Goal: Find specific page/section: Find specific page/section

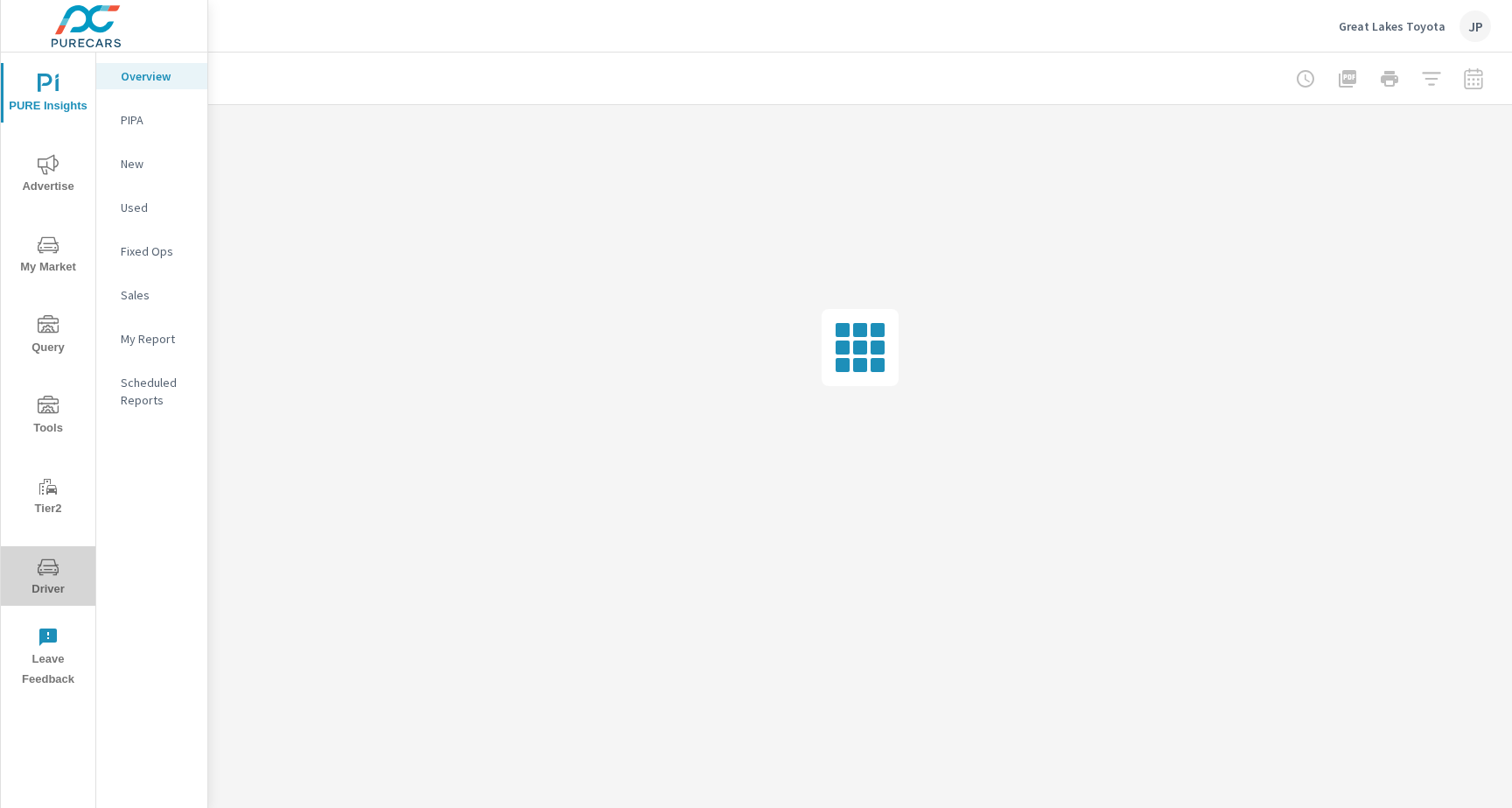
click at [39, 603] on button "Driver" at bounding box center [48, 575] width 95 height 59
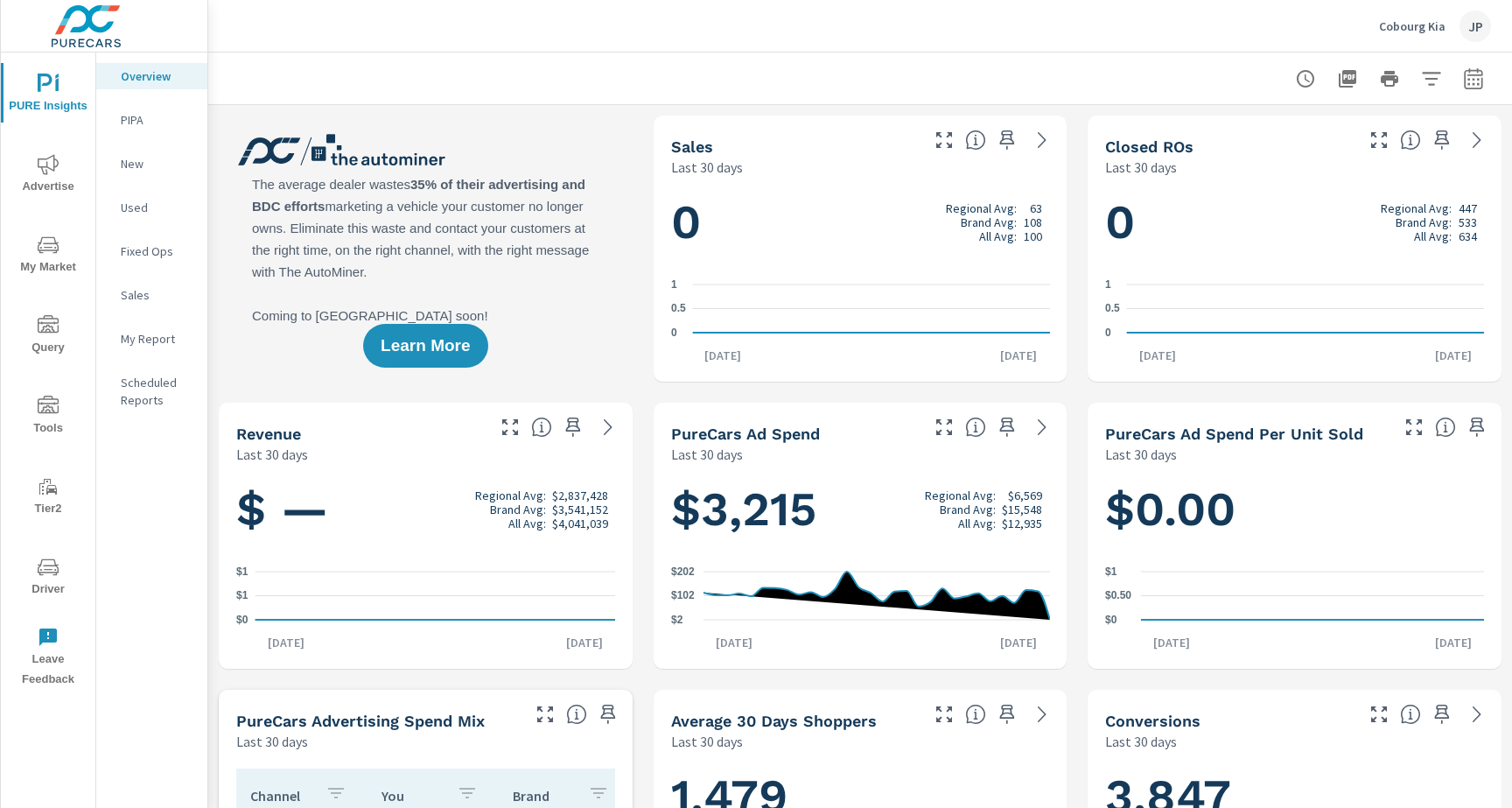
click at [29, 568] on span "Driver" at bounding box center [49, 578] width 84 height 43
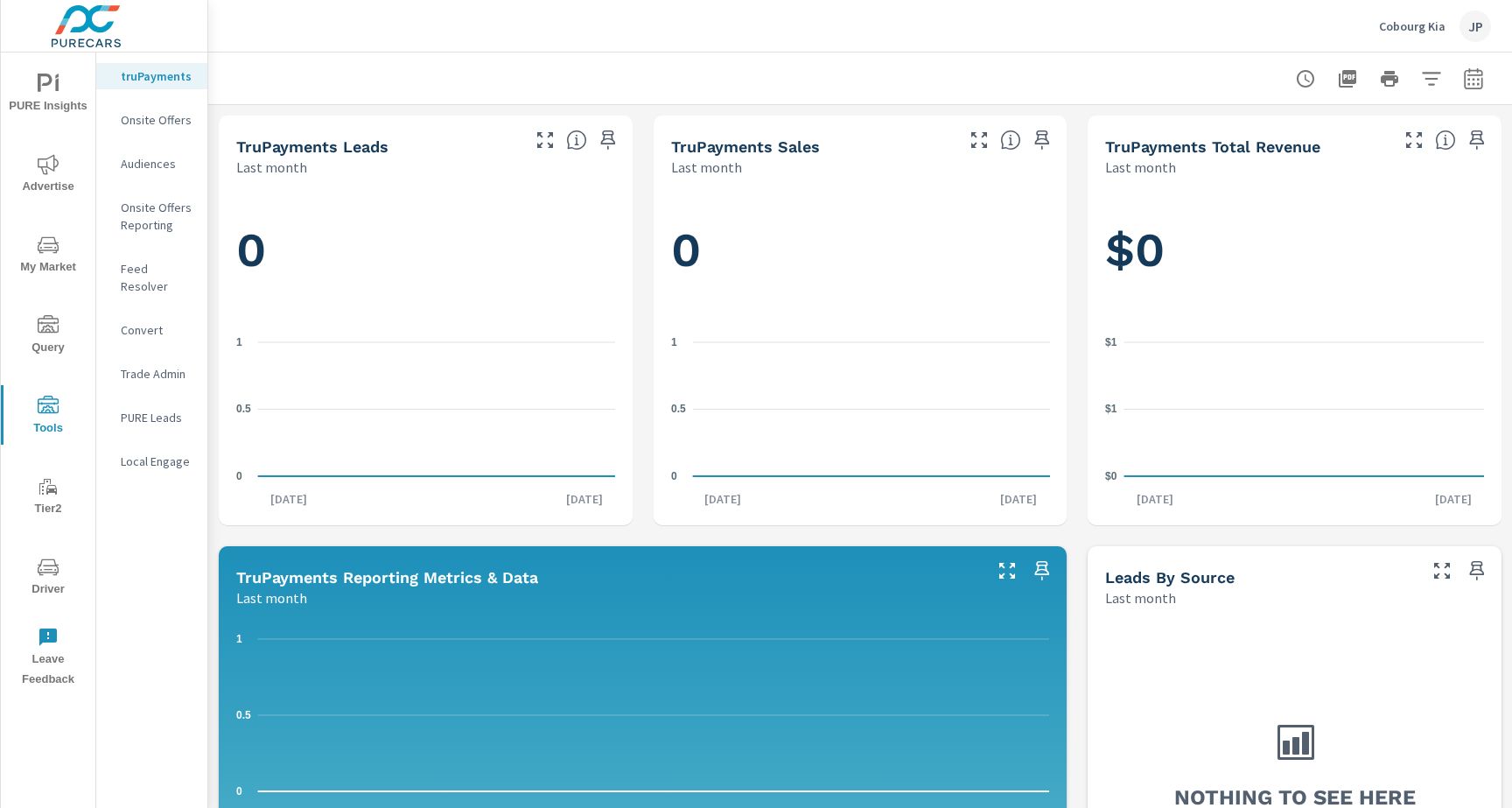
click at [146, 263] on p "Feed Resolver" at bounding box center [157, 277] width 72 height 35
